Goal: Browse casually: Explore the website without a specific task or goal

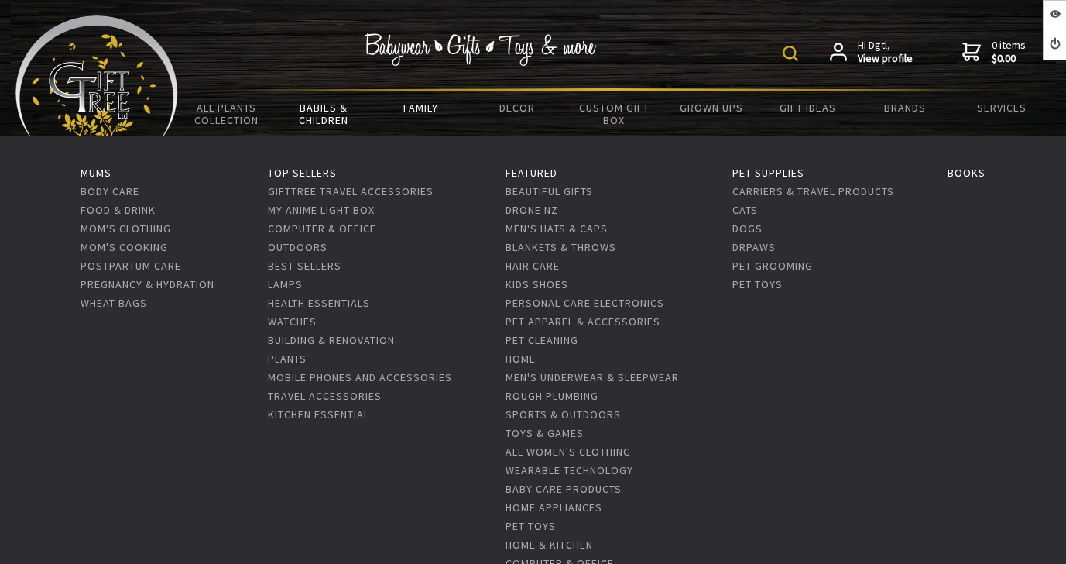
click at [431, 109] on link "Family" at bounding box center [420, 107] width 97 height 33
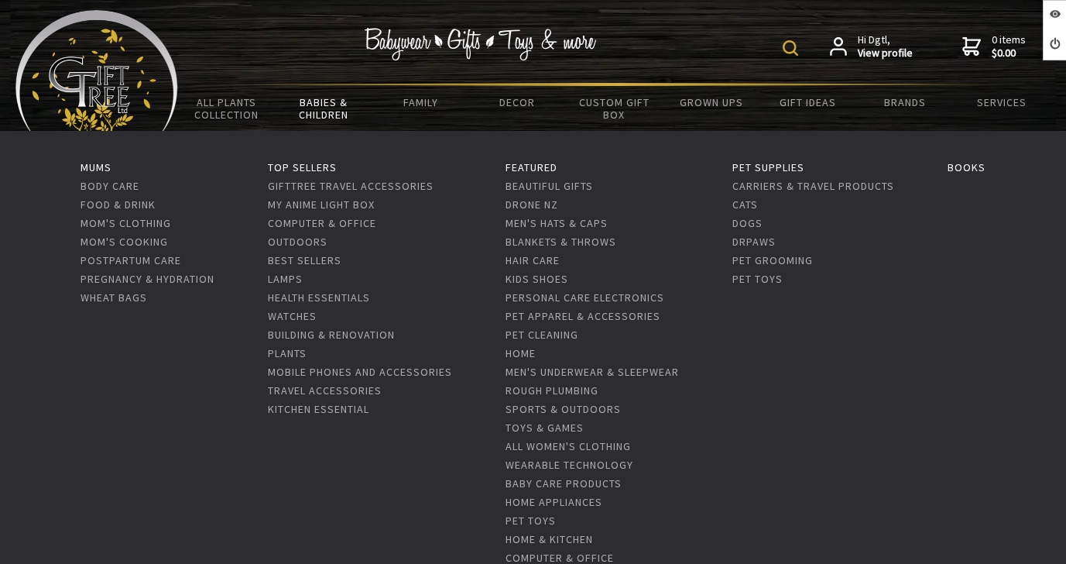
scroll to position [7, 0]
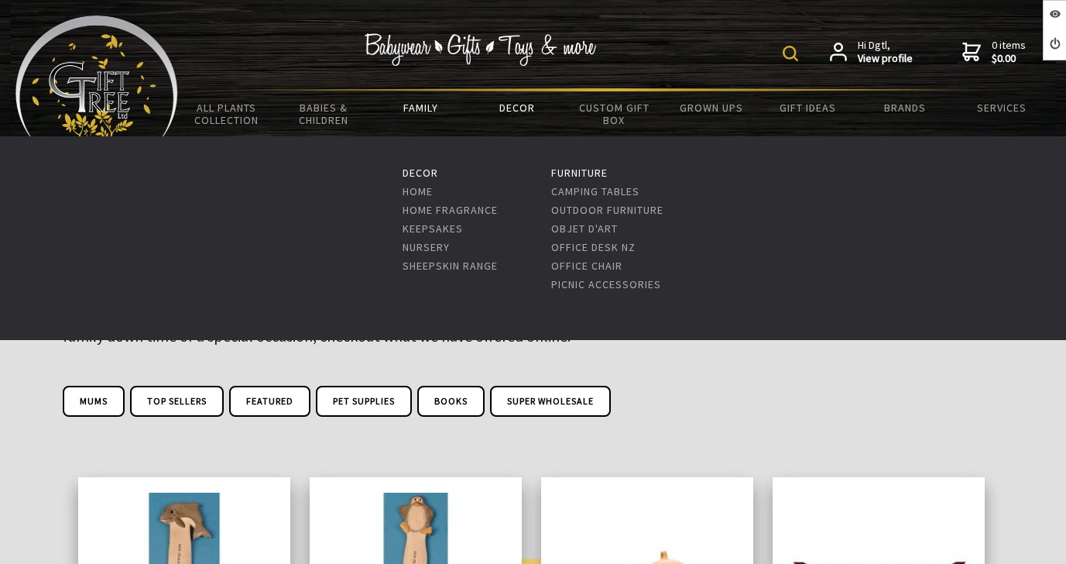
click at [520, 100] on link "Decor" at bounding box center [517, 107] width 97 height 33
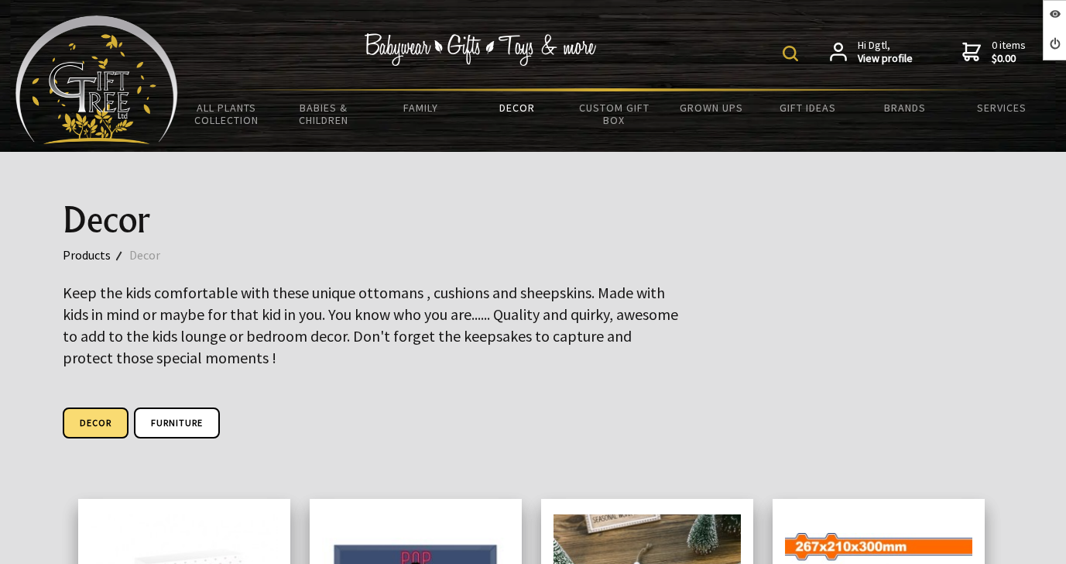
click at [108, 98] on img at bounding box center [96, 79] width 163 height 129
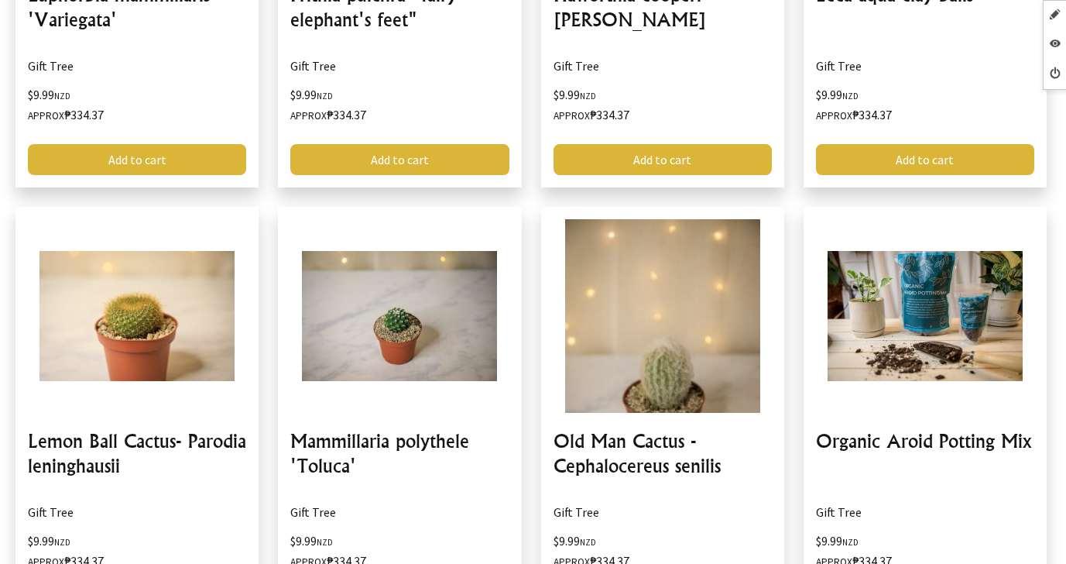
scroll to position [3324, 0]
